Goal: Task Accomplishment & Management: Complete application form

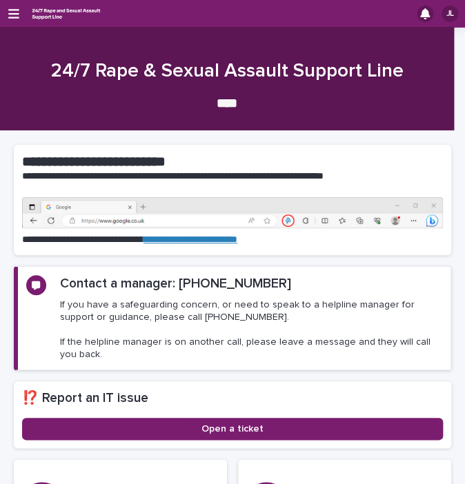
click at [21, 19] on div "JL" at bounding box center [232, 14] width 465 height 28
click at [17, 17] on icon "button" at bounding box center [13, 14] width 11 height 10
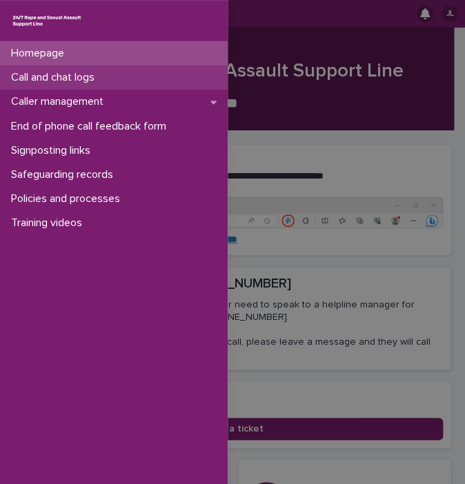
click at [30, 81] on p "Call and chat logs" at bounding box center [56, 77] width 100 height 13
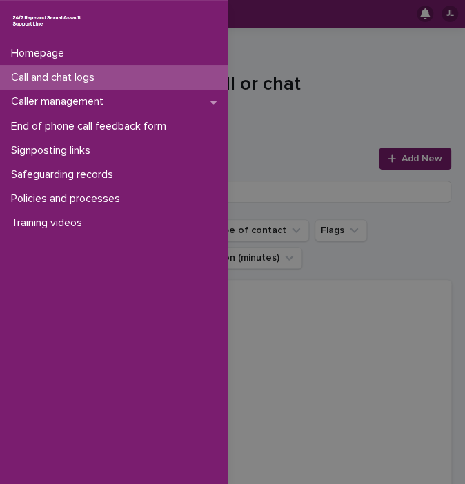
click at [420, 150] on div "Homepage Call and chat logs Caller management End of phone call feedback form S…" at bounding box center [232, 242] width 465 height 484
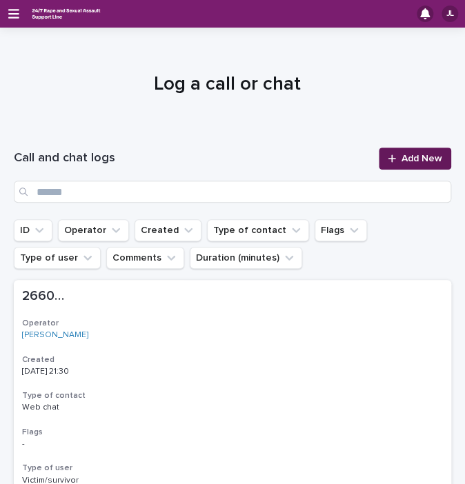
click at [405, 156] on span "Add New" at bounding box center [421, 159] width 41 height 10
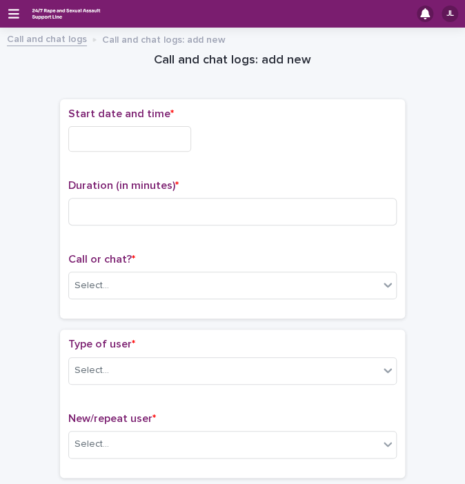
click at [110, 127] on input "text" at bounding box center [129, 139] width 123 height 26
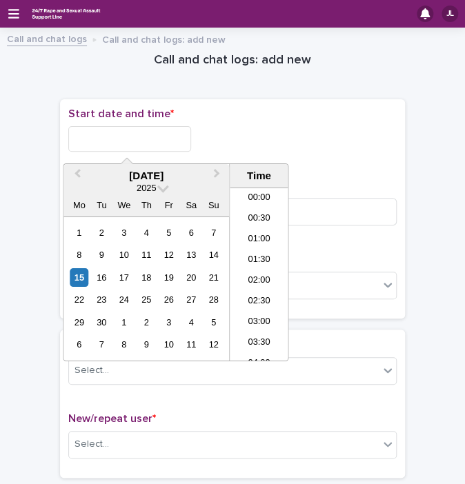
scroll to position [751, 0]
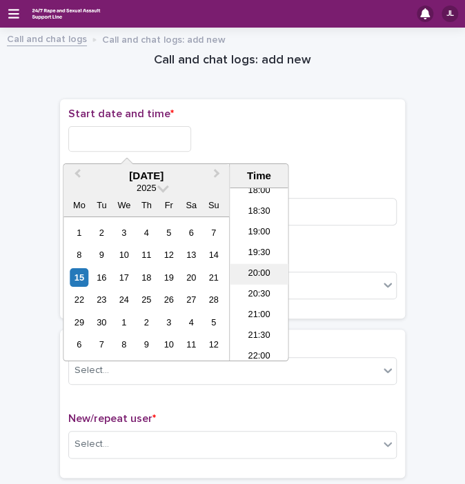
click at [261, 273] on li "20:00" at bounding box center [259, 274] width 59 height 21
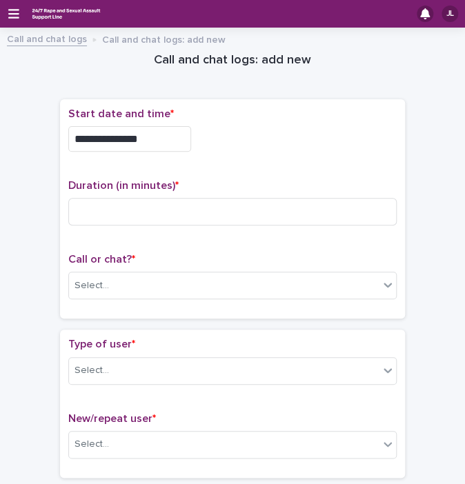
click at [159, 127] on input "**********" at bounding box center [129, 139] width 123 height 26
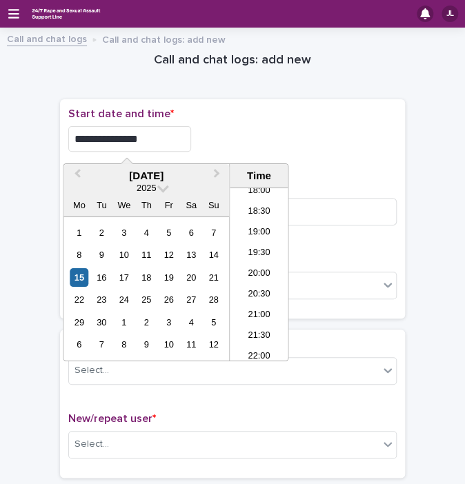
type input "**********"
click at [245, 128] on div "**********" at bounding box center [232, 139] width 328 height 26
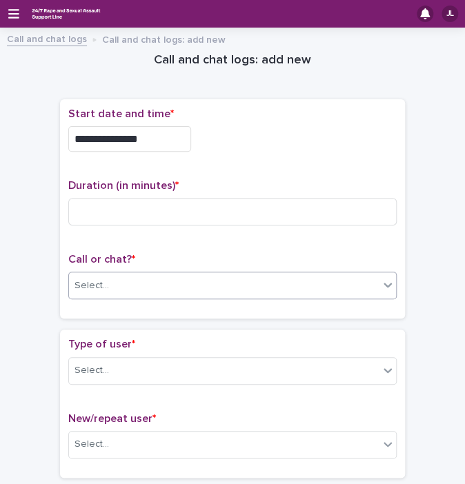
click at [114, 293] on div "Select..." at bounding box center [224, 285] width 310 height 23
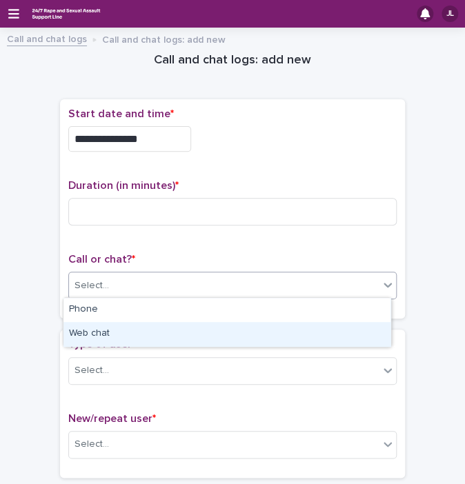
click at [100, 334] on div "Web chat" at bounding box center [226, 334] width 327 height 24
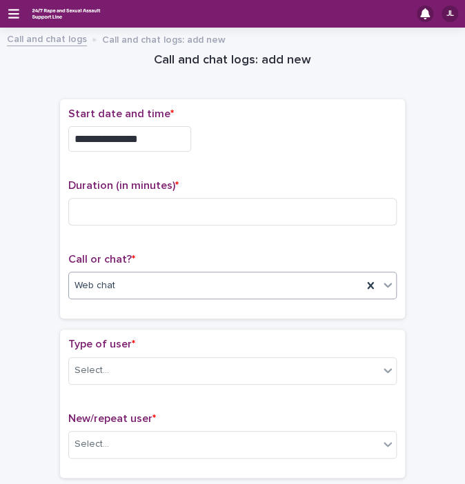
click at [251, 155] on div "**********" at bounding box center [232, 135] width 328 height 55
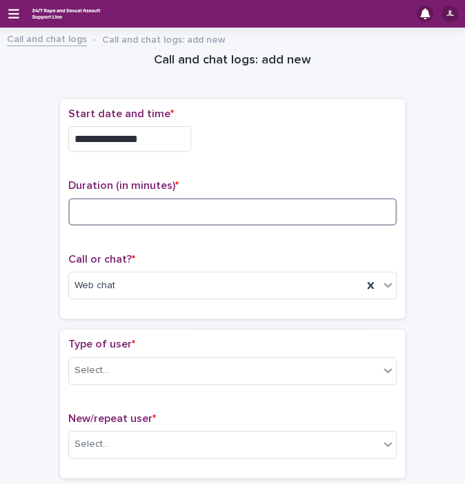
click at [204, 213] on input at bounding box center [232, 212] width 328 height 28
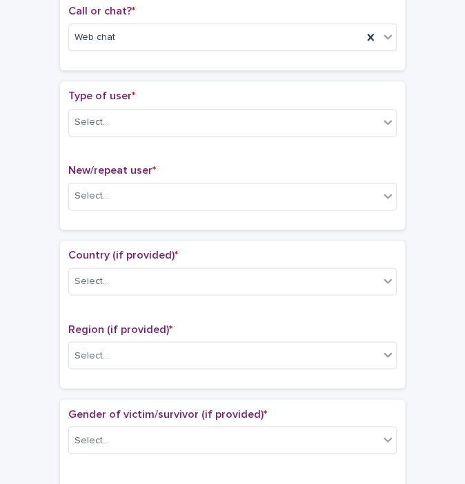
scroll to position [286, 0]
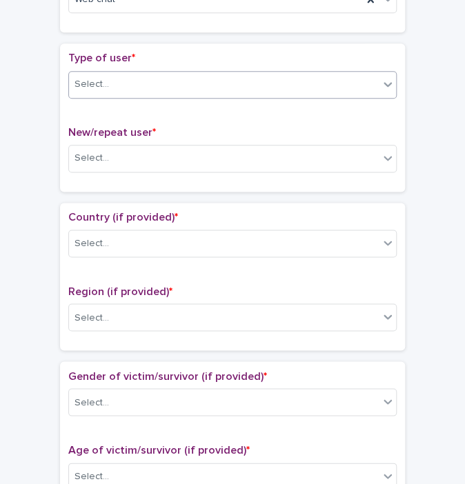
type input "**"
click at [219, 84] on div "Select..." at bounding box center [224, 84] width 310 height 23
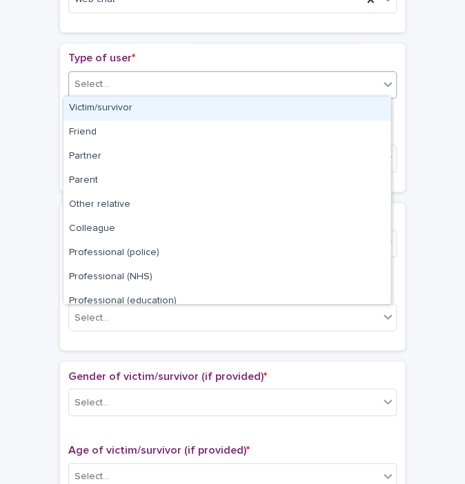
click at [174, 103] on div "Victim/survivor" at bounding box center [226, 109] width 327 height 24
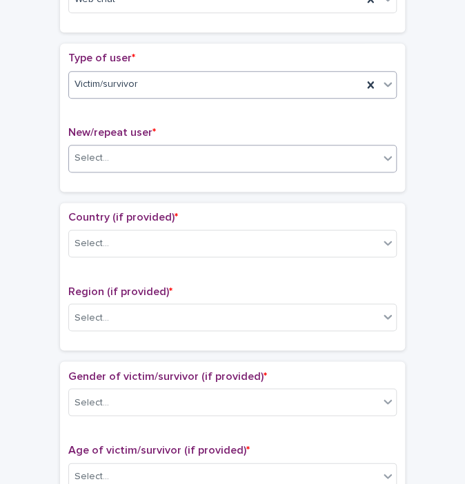
click at [125, 150] on div "Select..." at bounding box center [224, 158] width 310 height 23
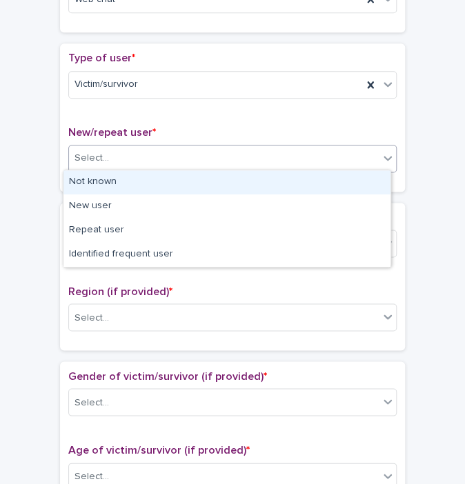
click at [94, 179] on div "Not known" at bounding box center [226, 182] width 327 height 24
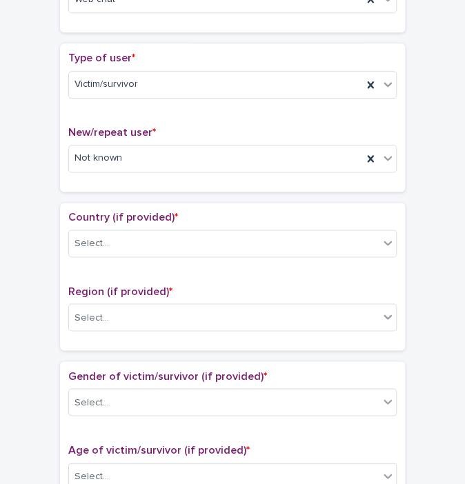
click at [83, 254] on div "Country (if provided) * Select..." at bounding box center [232, 239] width 328 height 57
click at [84, 241] on div "Select..." at bounding box center [91, 243] width 34 height 14
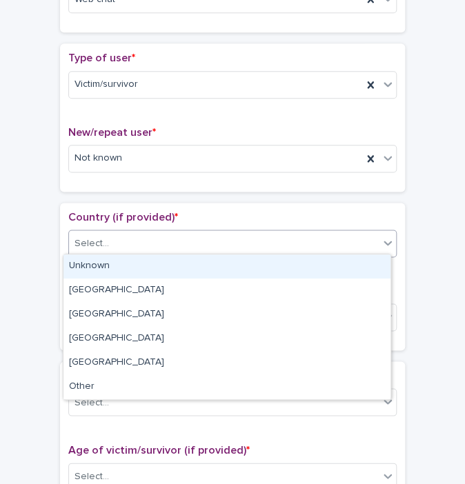
click at [86, 260] on div "Unknown" at bounding box center [226, 266] width 327 height 24
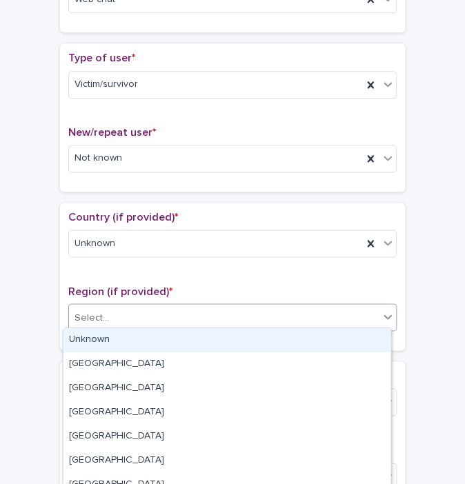
click at [99, 321] on div "Select..." at bounding box center [224, 317] width 310 height 23
click at [92, 332] on div "Unknown" at bounding box center [226, 340] width 327 height 24
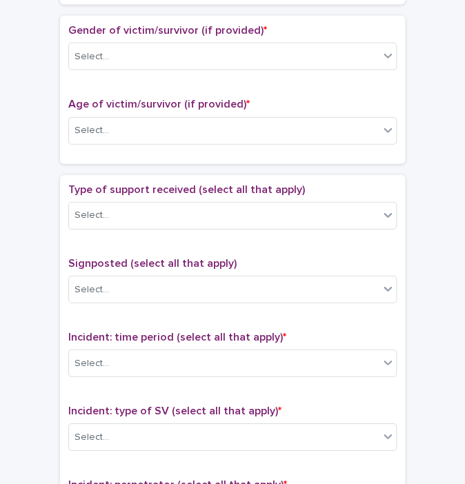
scroll to position [634, 0]
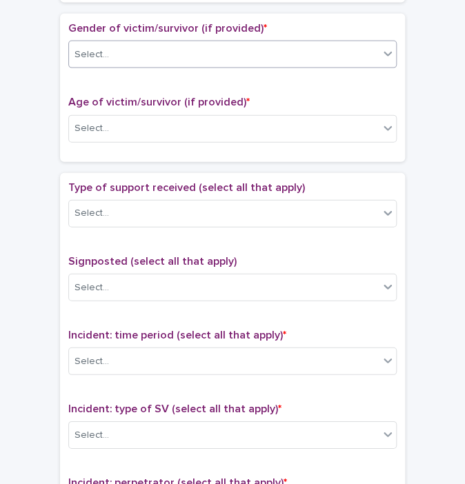
click at [188, 43] on div "Select..." at bounding box center [224, 54] width 310 height 23
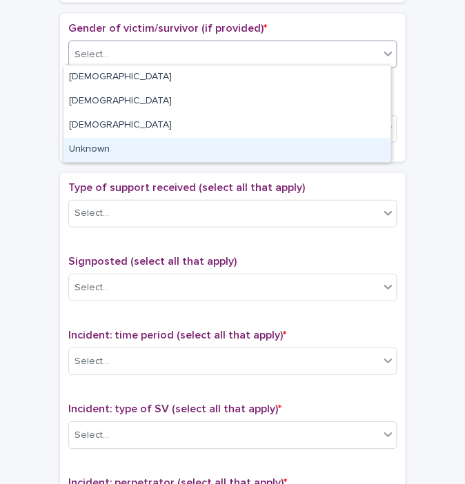
click at [110, 143] on div "Unknown" at bounding box center [226, 150] width 327 height 24
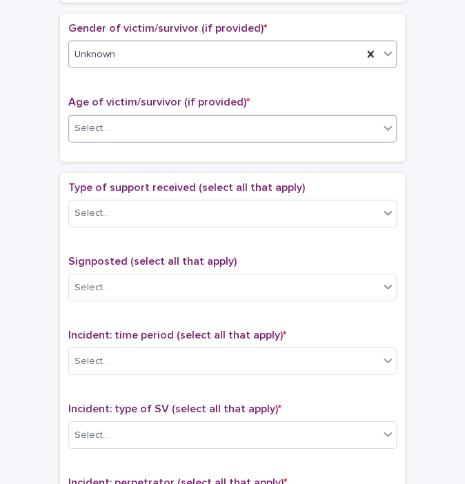
click at [151, 122] on div "Select..." at bounding box center [224, 128] width 310 height 23
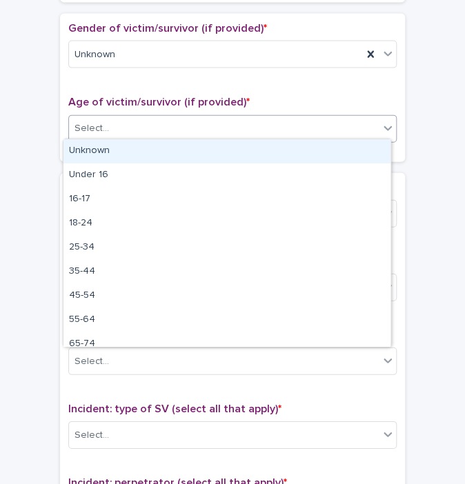
click at [109, 153] on div "Unknown" at bounding box center [226, 151] width 327 height 24
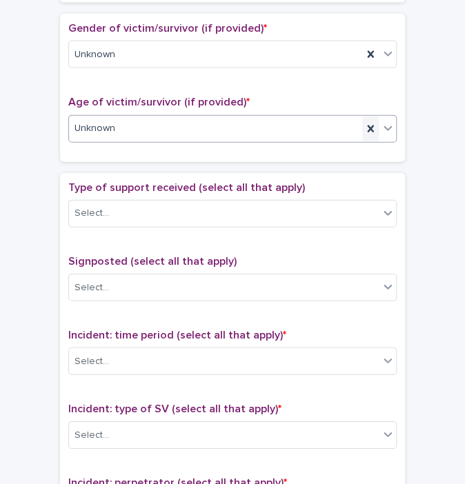
click at [372, 122] on icon at bounding box center [370, 129] width 14 height 14
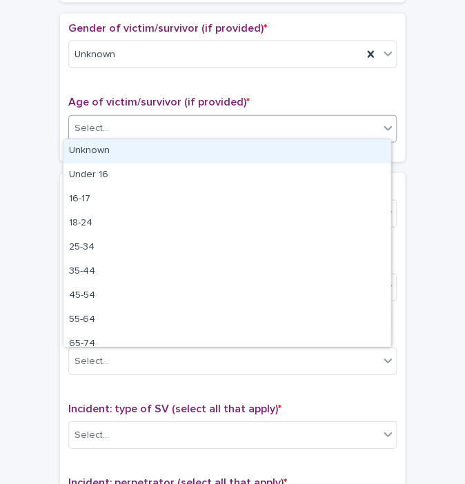
click at [355, 125] on div "Select..." at bounding box center [224, 128] width 310 height 23
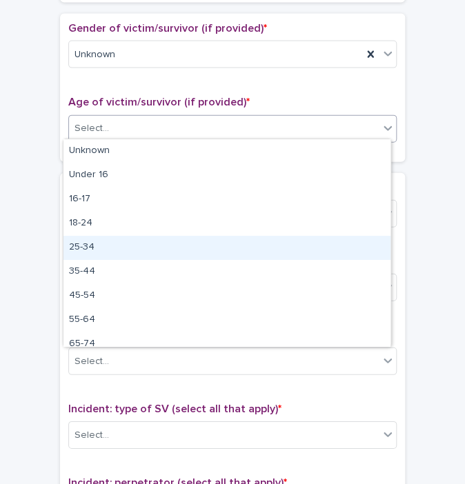
click at [165, 249] on div "25-34" at bounding box center [226, 248] width 327 height 24
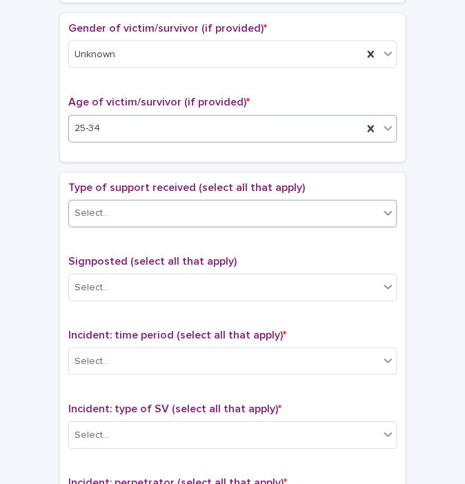
click at [174, 207] on div "Select..." at bounding box center [224, 213] width 310 height 23
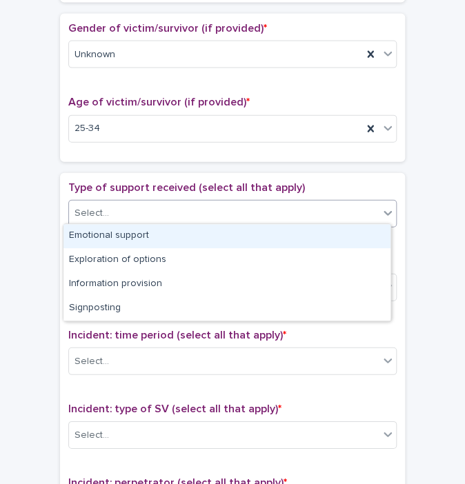
click at [129, 235] on div "Emotional support" at bounding box center [226, 236] width 327 height 24
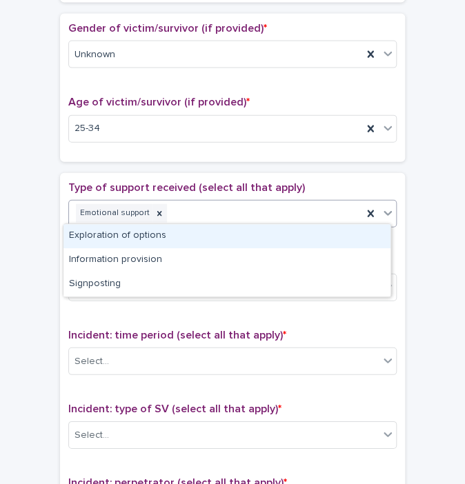
click at [297, 205] on div "Emotional support" at bounding box center [215, 213] width 293 height 24
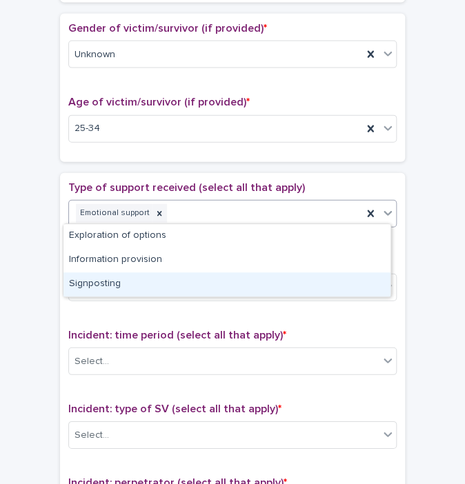
click at [140, 274] on div "Signposting" at bounding box center [226, 284] width 327 height 24
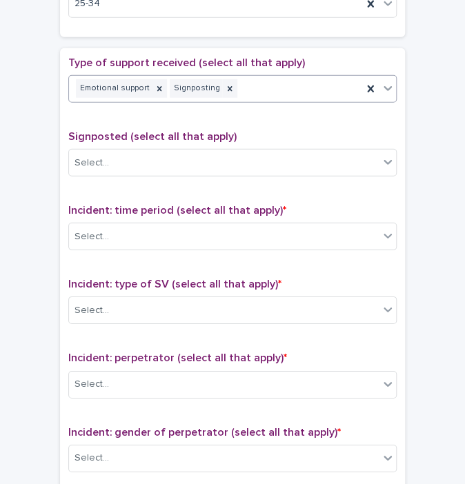
scroll to position [813, 0]
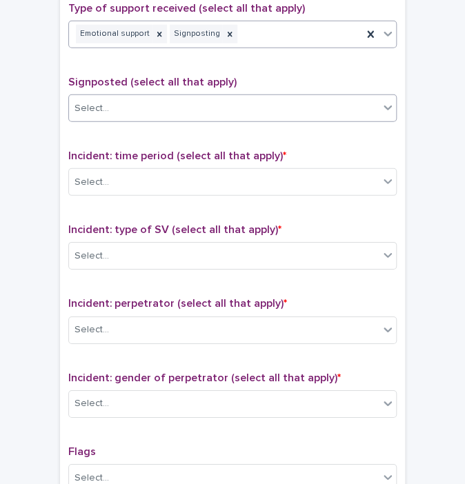
click at [239, 97] on div "Select..." at bounding box center [224, 108] width 310 height 23
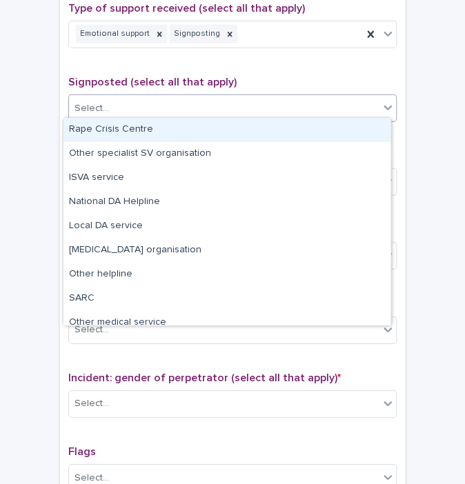
click at [172, 123] on div "Rape Crisis Centre" at bounding box center [226, 130] width 327 height 24
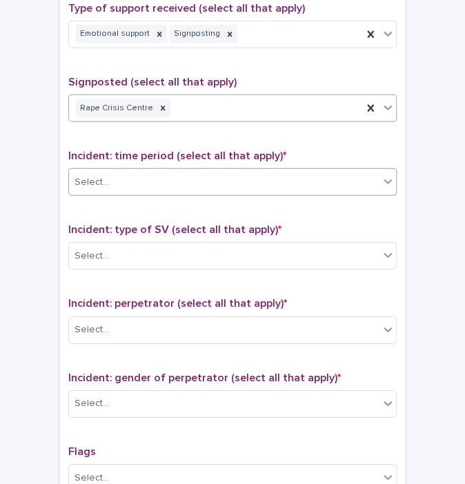
click at [112, 186] on div "Select..." at bounding box center [224, 182] width 310 height 23
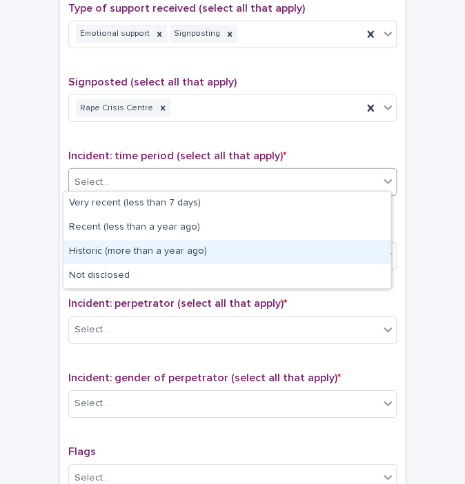
click at [102, 259] on div "Historic (more than a year ago)" at bounding box center [226, 252] width 327 height 24
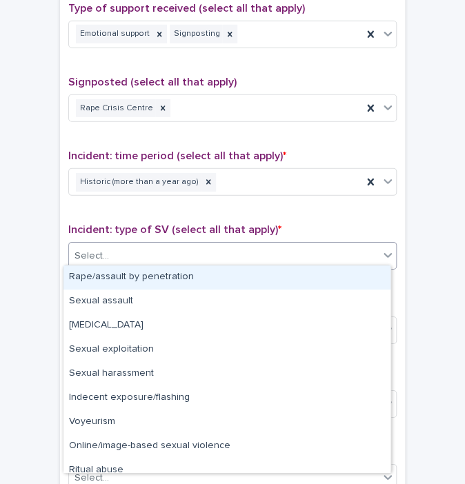
click at [114, 255] on div "Select..." at bounding box center [224, 256] width 310 height 23
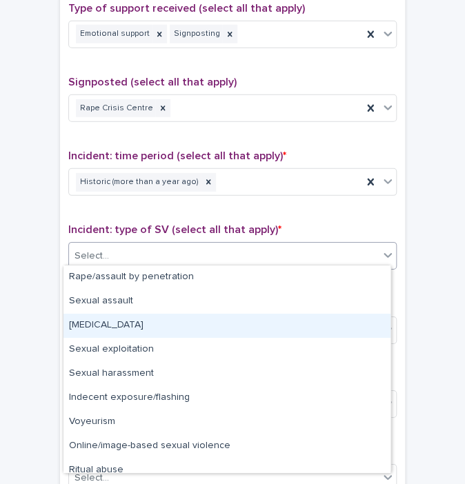
click at [110, 323] on div "[MEDICAL_DATA]" at bounding box center [226, 326] width 327 height 24
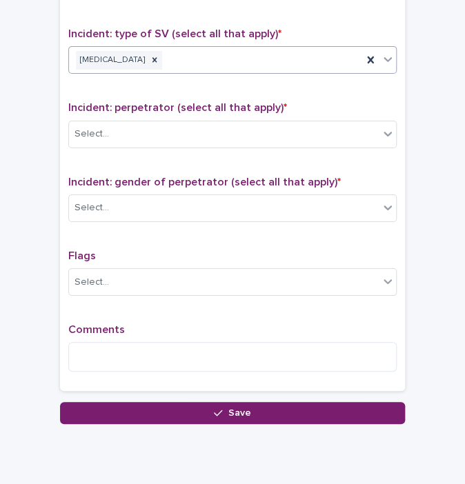
scroll to position [1017, 0]
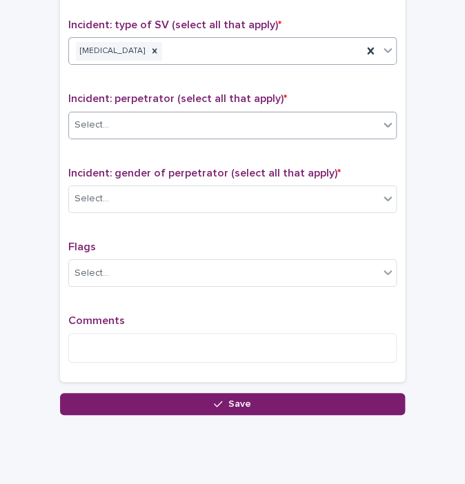
click at [271, 128] on div "Select..." at bounding box center [224, 125] width 310 height 23
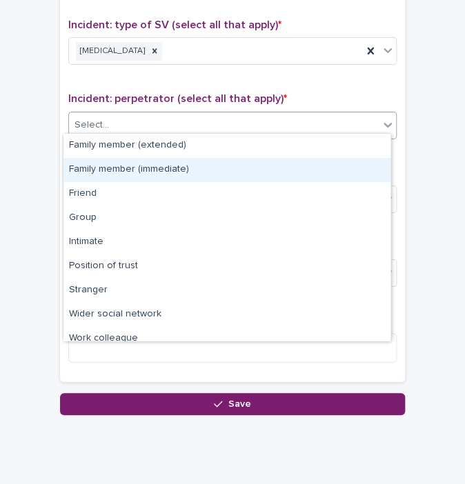
scroll to position [58, 0]
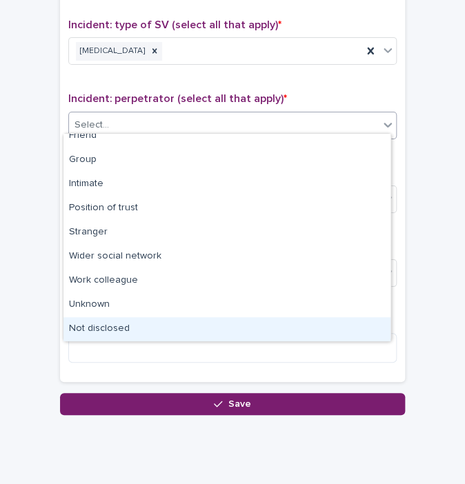
click at [170, 328] on div "Not disclosed" at bounding box center [226, 329] width 327 height 24
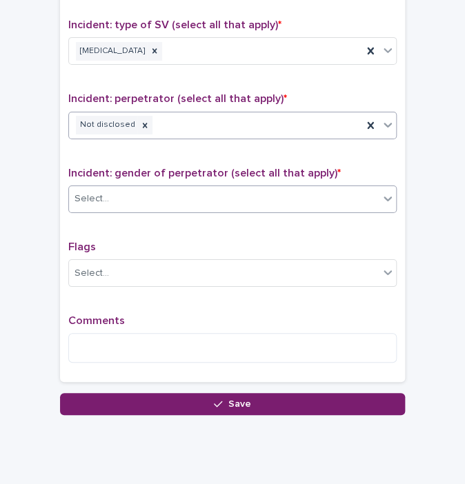
click at [154, 190] on div "Select..." at bounding box center [224, 199] width 310 height 23
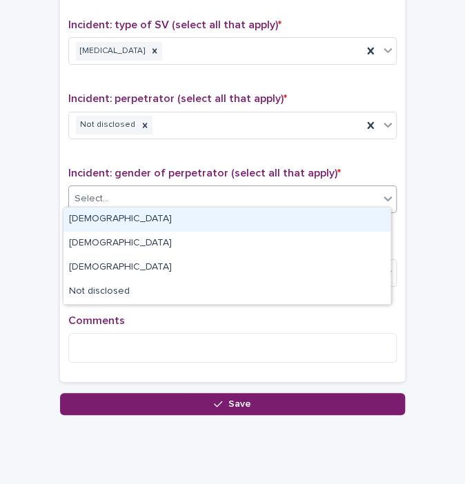
click at [119, 214] on div "[DEMOGRAPHIC_DATA]" at bounding box center [226, 219] width 327 height 24
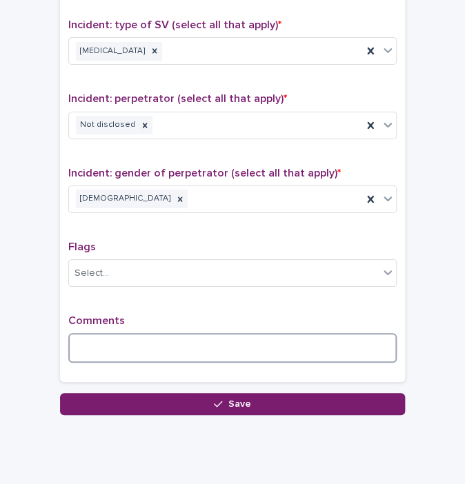
click at [116, 349] on textarea at bounding box center [232, 348] width 328 height 30
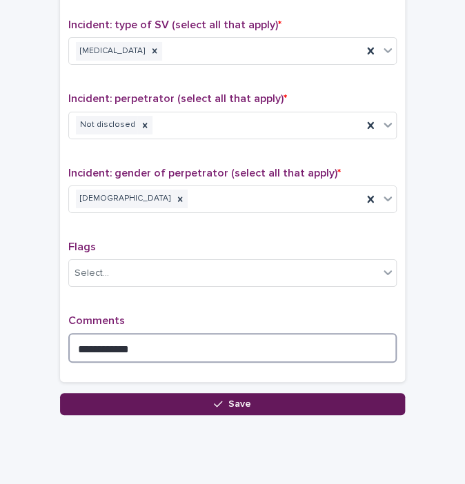
type textarea "**********"
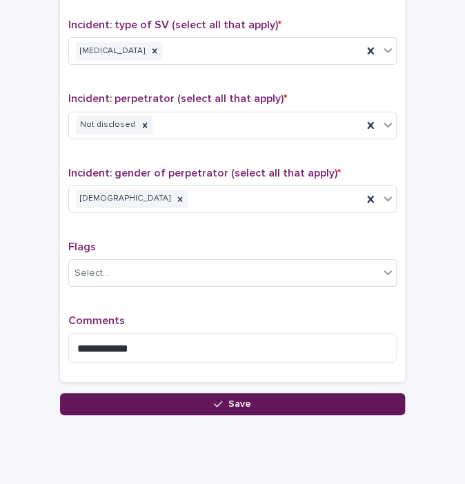
click at [132, 394] on button "Save" at bounding box center [232, 404] width 345 height 22
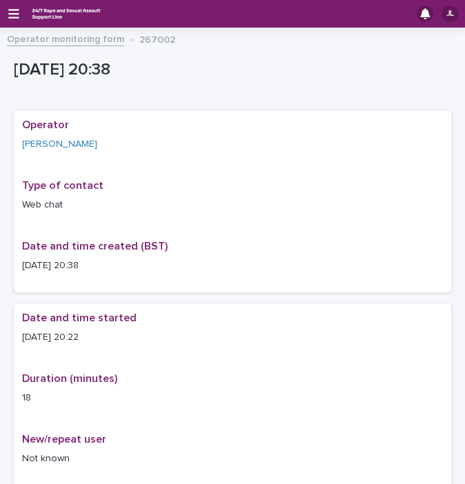
click at [91, 37] on link "Operator monitoring form" at bounding box center [65, 38] width 117 height 16
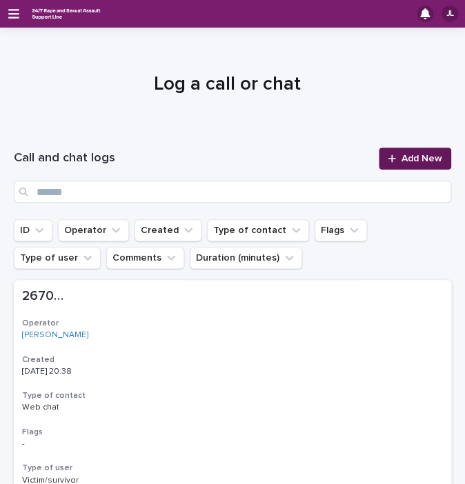
click at [425, 155] on span "Add New" at bounding box center [421, 159] width 41 height 10
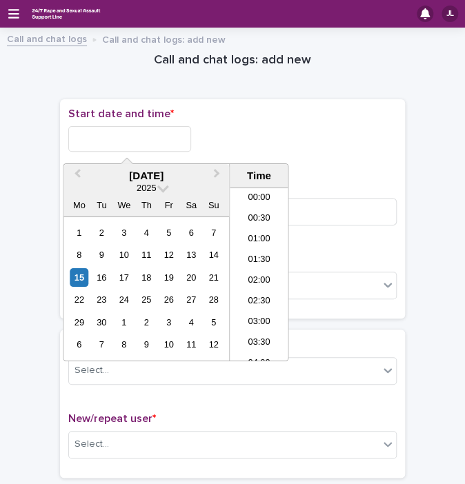
click at [161, 130] on input "text" at bounding box center [129, 139] width 123 height 26
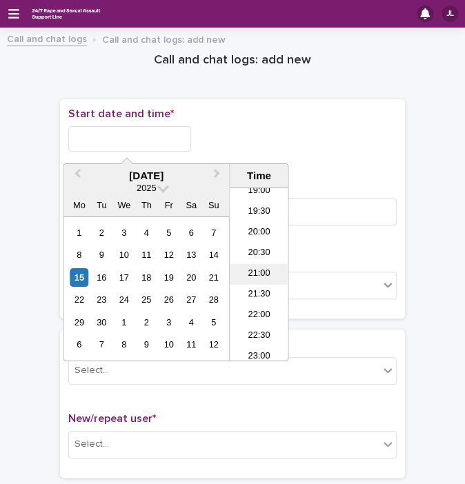
click at [265, 276] on li "21:00" at bounding box center [259, 274] width 59 height 21
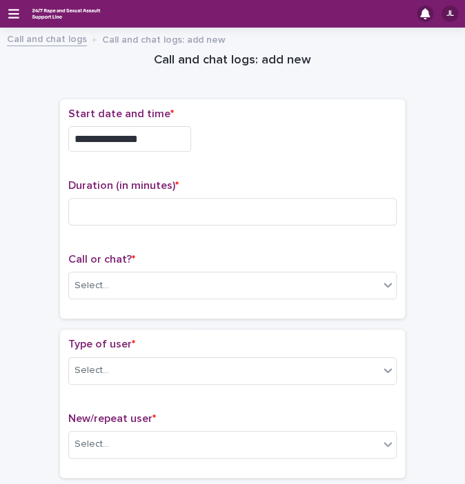
click at [162, 143] on input "**********" at bounding box center [129, 139] width 123 height 26
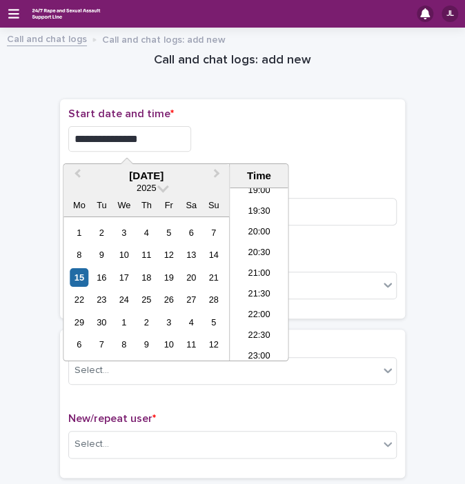
type input "**********"
click at [250, 125] on div "**********" at bounding box center [232, 135] width 328 height 55
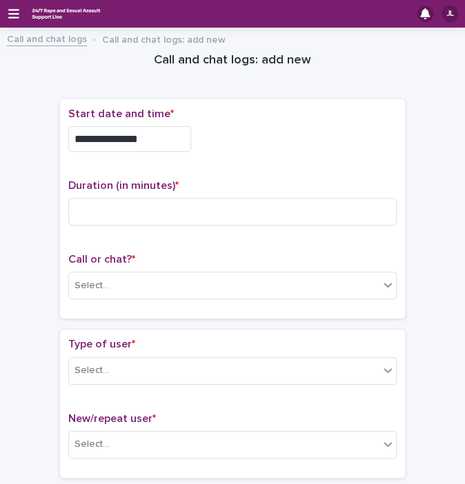
click at [160, 268] on div "Call or chat? * Select..." at bounding box center [232, 281] width 328 height 57
click at [120, 276] on div "Select..." at bounding box center [224, 285] width 310 height 23
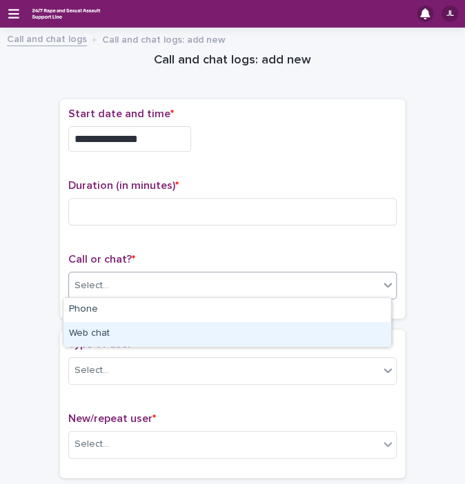
click at [79, 333] on div "Web chat" at bounding box center [226, 334] width 327 height 24
